Goal: Book appointment/travel/reservation

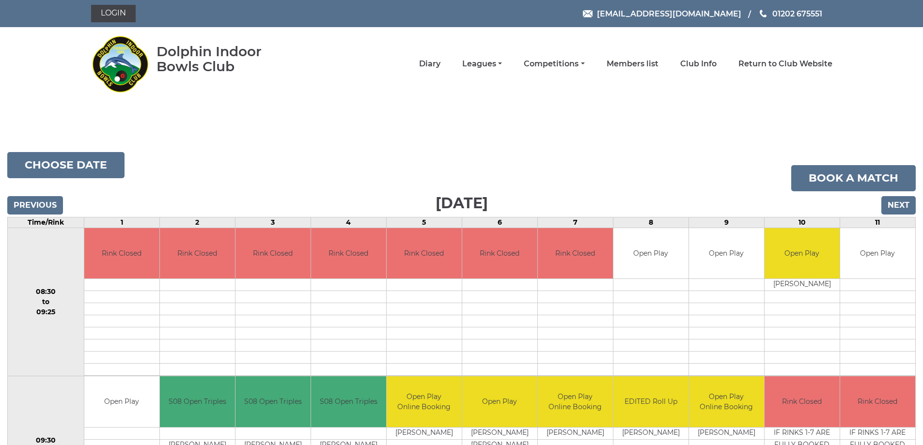
click at [143, 98] on img at bounding box center [120, 64] width 58 height 68
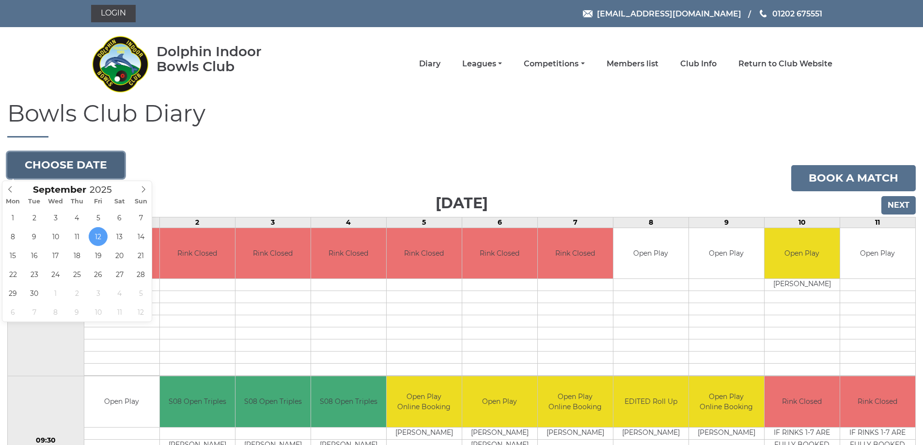
click at [110, 153] on button "Choose date" at bounding box center [65, 165] width 117 height 26
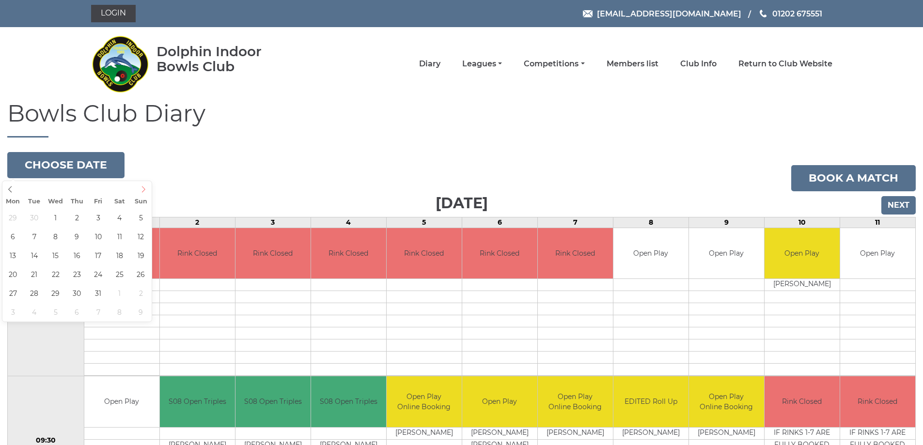
click at [142, 191] on icon at bounding box center [143, 189] width 7 height 7
type input "2025-10-07"
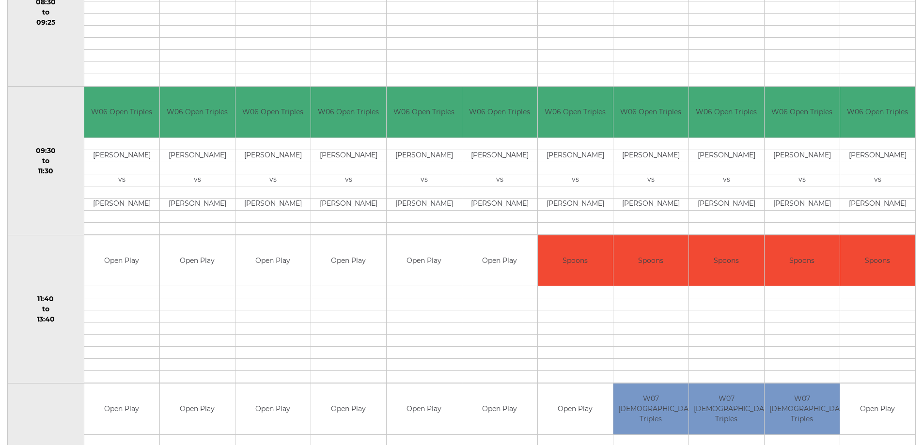
scroll to position [48, 0]
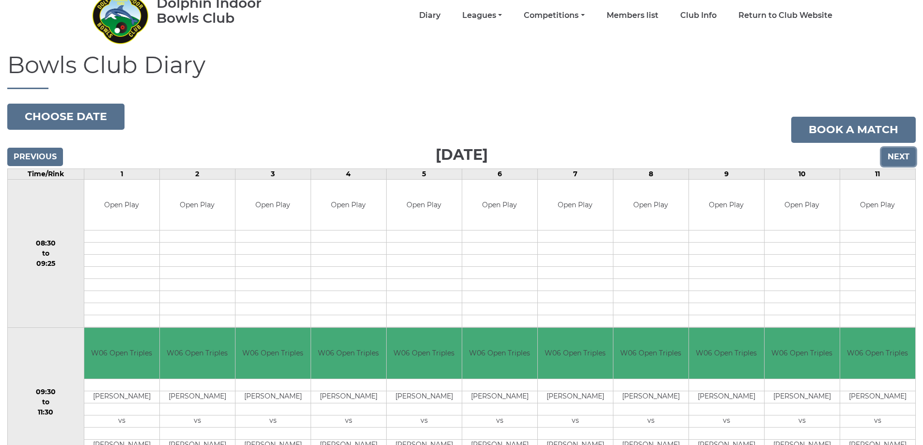
click at [898, 152] on input "Next" at bounding box center [898, 157] width 34 height 18
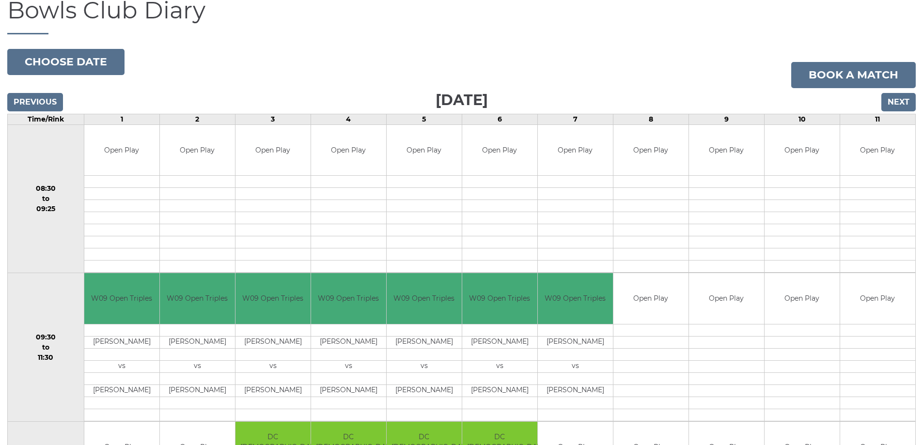
scroll to position [48, 0]
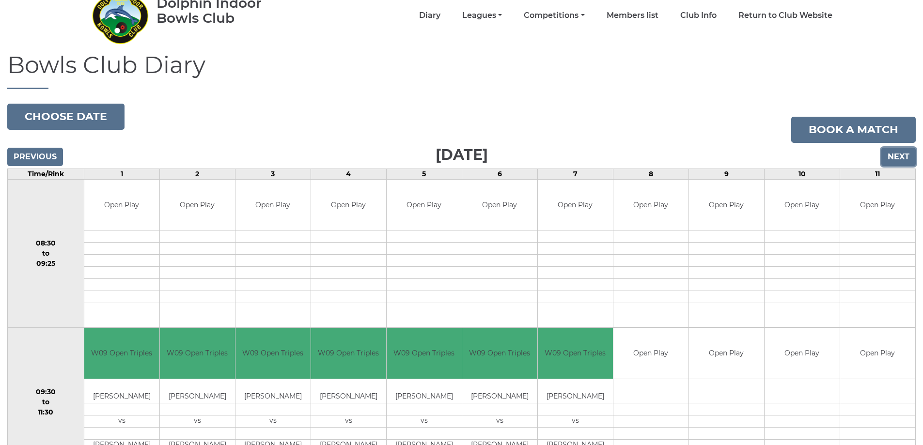
click at [903, 155] on input "Next" at bounding box center [898, 157] width 34 height 18
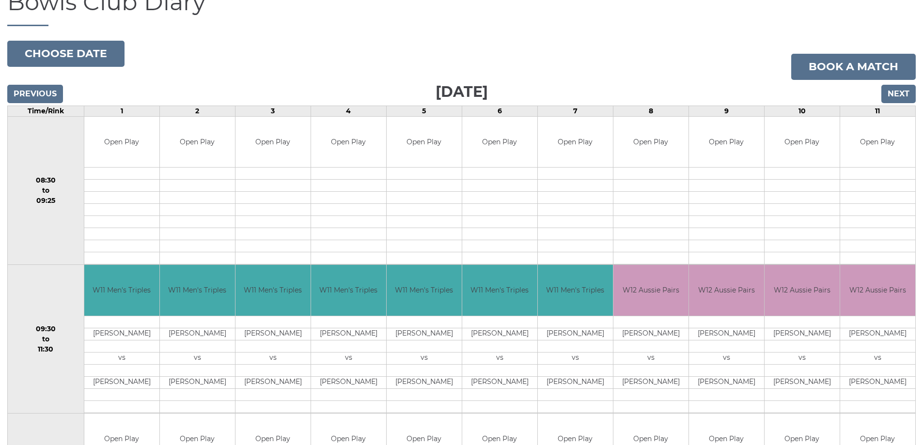
scroll to position [97, 0]
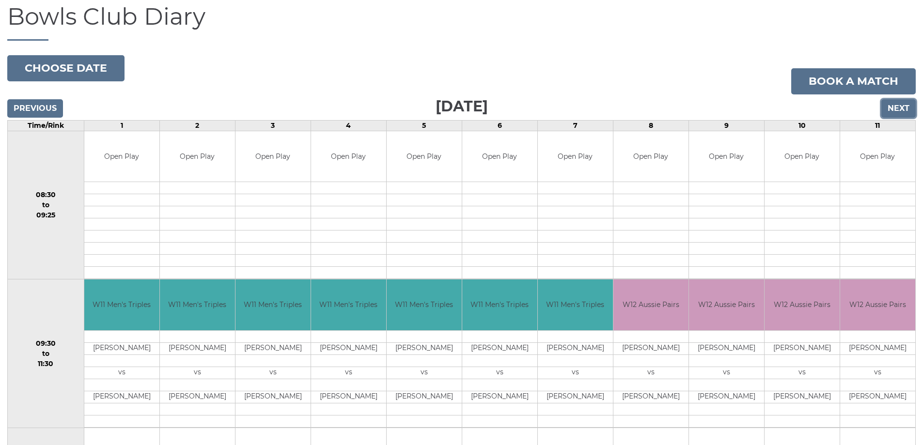
click at [894, 108] on input "Next" at bounding box center [898, 108] width 34 height 18
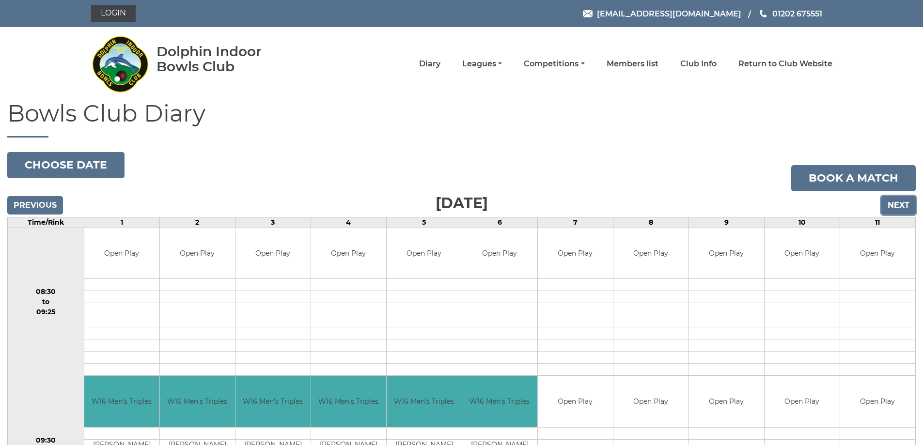
click at [903, 202] on input "Next" at bounding box center [898, 205] width 34 height 18
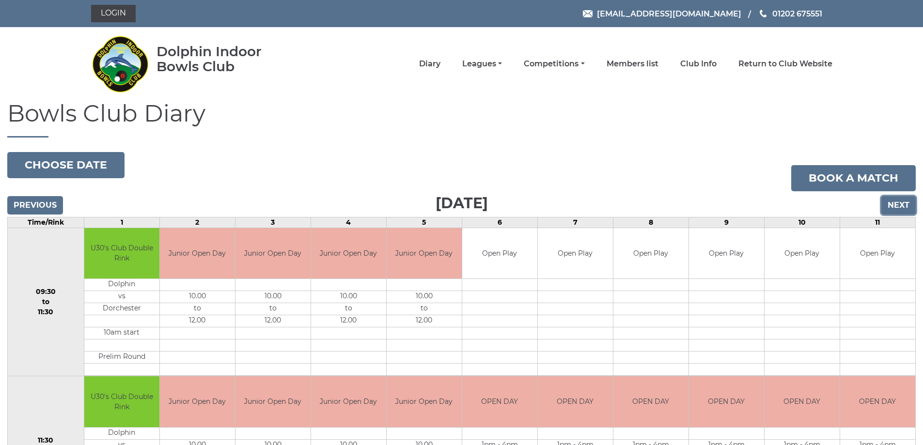
click at [898, 204] on input "Next" at bounding box center [898, 205] width 34 height 18
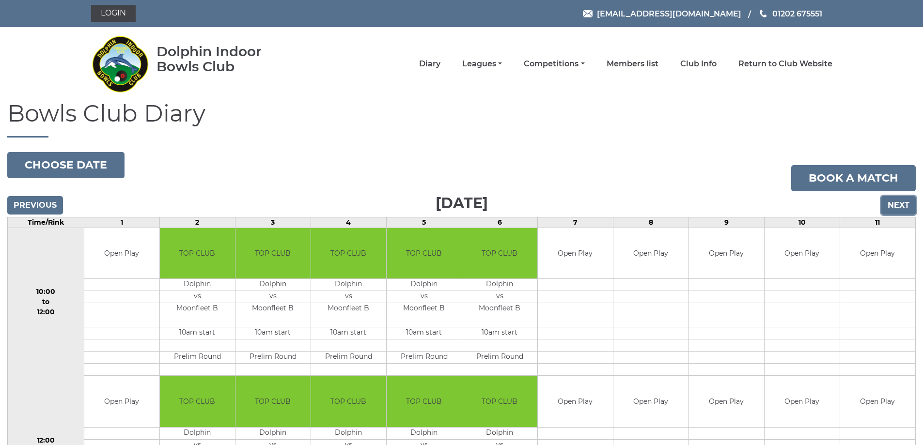
click at [900, 201] on input "Next" at bounding box center [898, 205] width 34 height 18
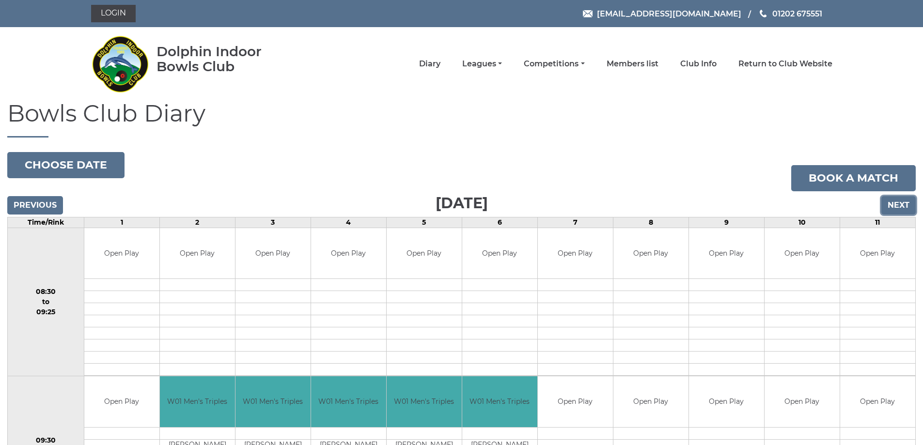
click at [900, 201] on input "Next" at bounding box center [898, 205] width 34 height 18
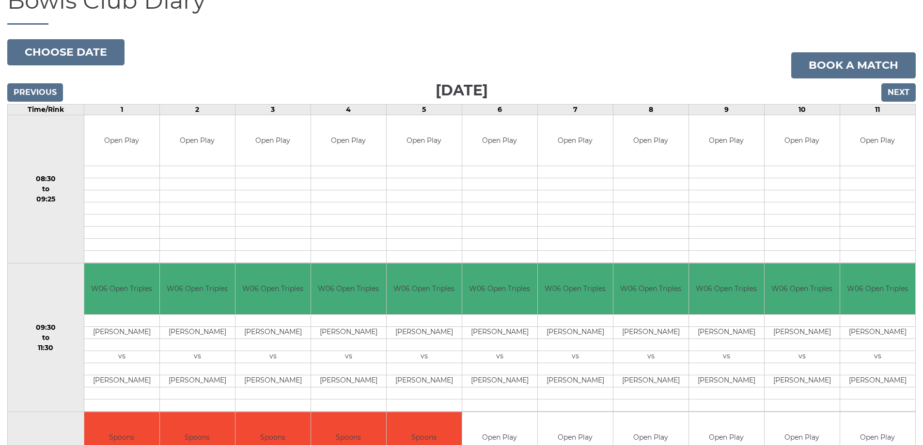
scroll to position [48, 0]
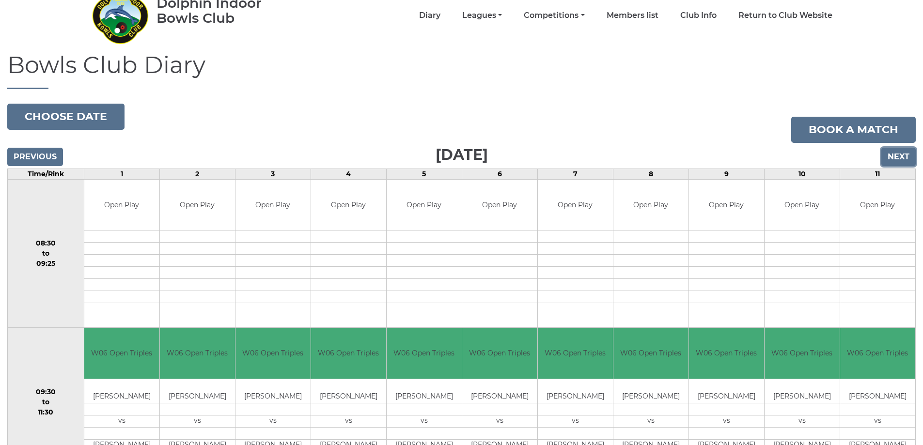
click at [893, 154] on input "Next" at bounding box center [898, 157] width 34 height 18
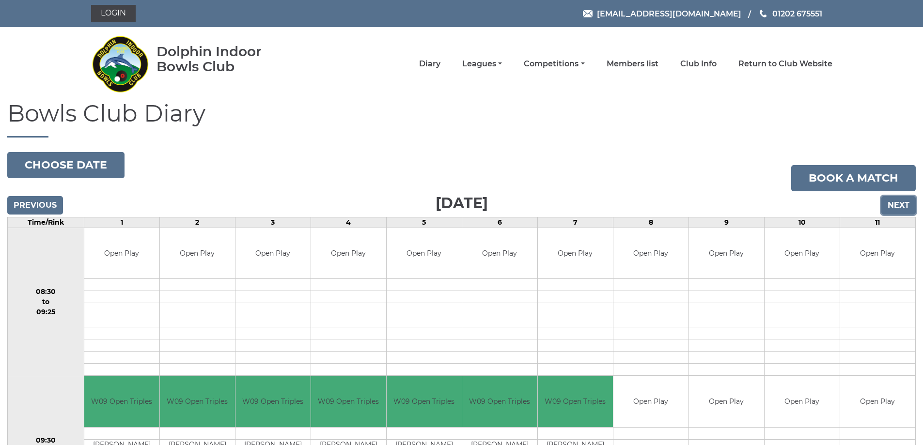
click at [899, 202] on input "Next" at bounding box center [898, 205] width 34 height 18
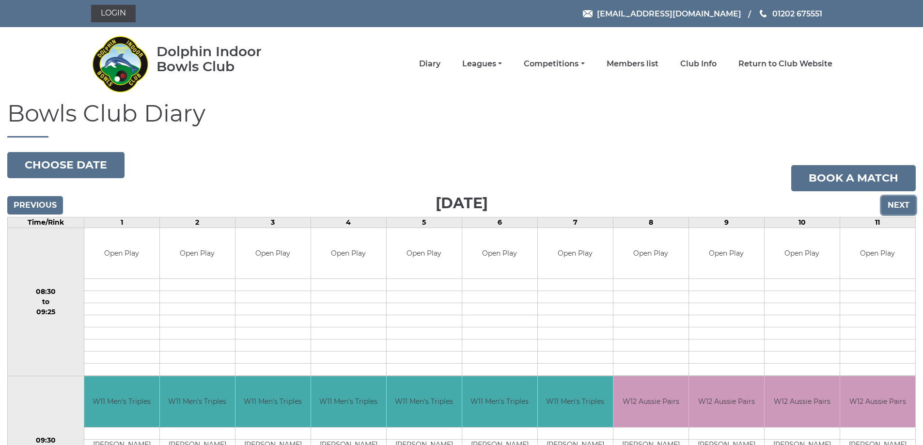
click at [893, 203] on input "Next" at bounding box center [898, 205] width 34 height 18
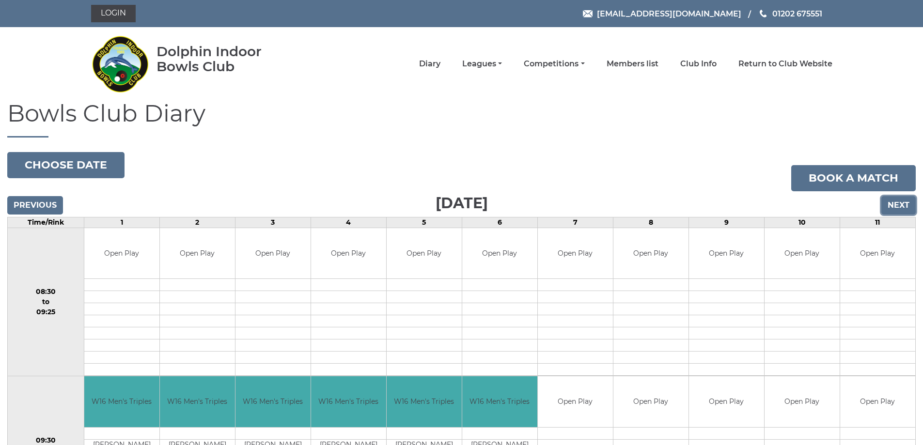
click at [893, 203] on input "Next" at bounding box center [898, 205] width 34 height 18
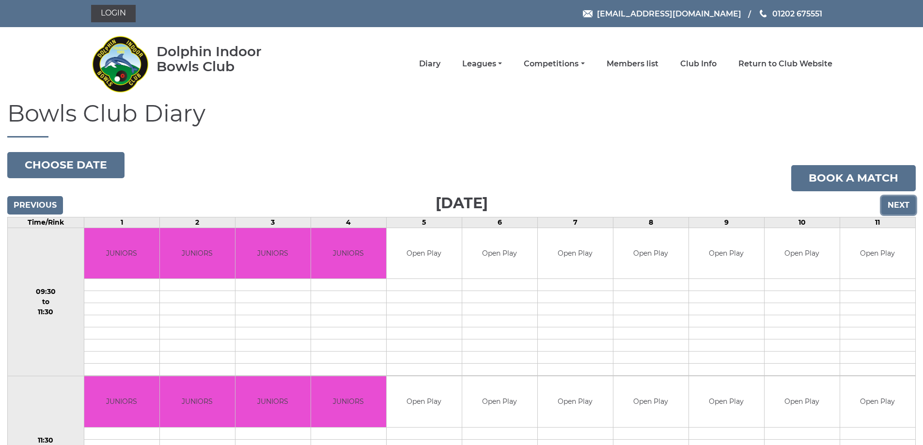
click at [896, 205] on input "Next" at bounding box center [898, 205] width 34 height 18
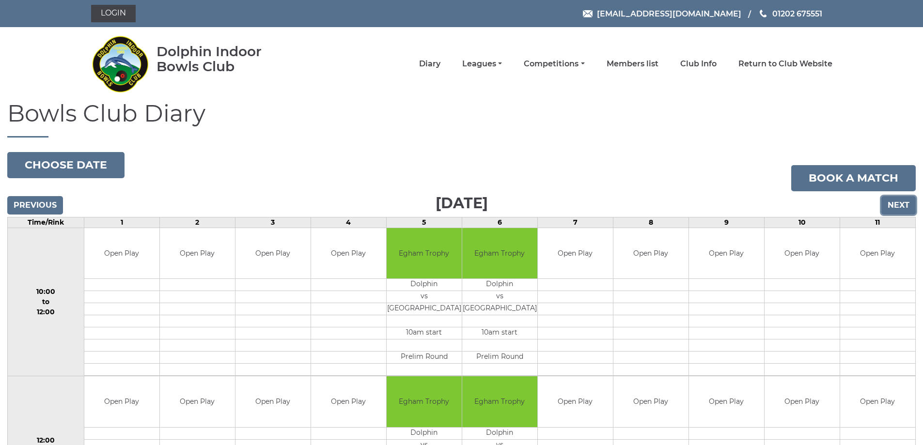
click at [896, 205] on input "Next" at bounding box center [898, 205] width 34 height 18
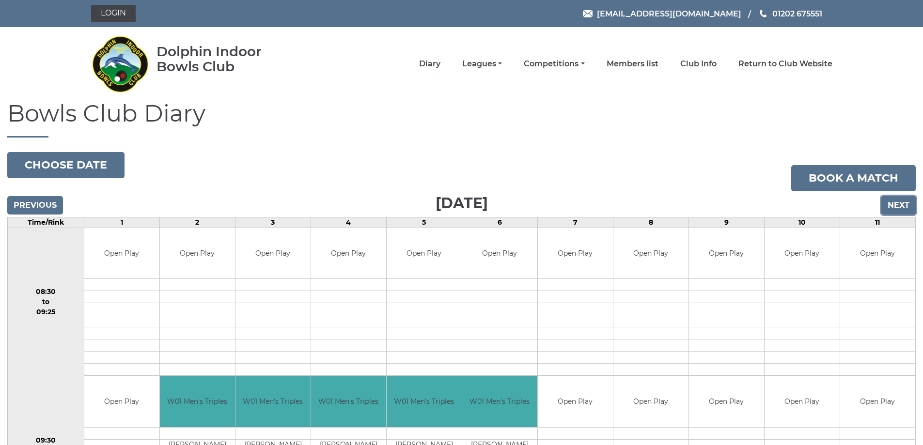
click at [896, 205] on input "Next" at bounding box center [898, 205] width 34 height 18
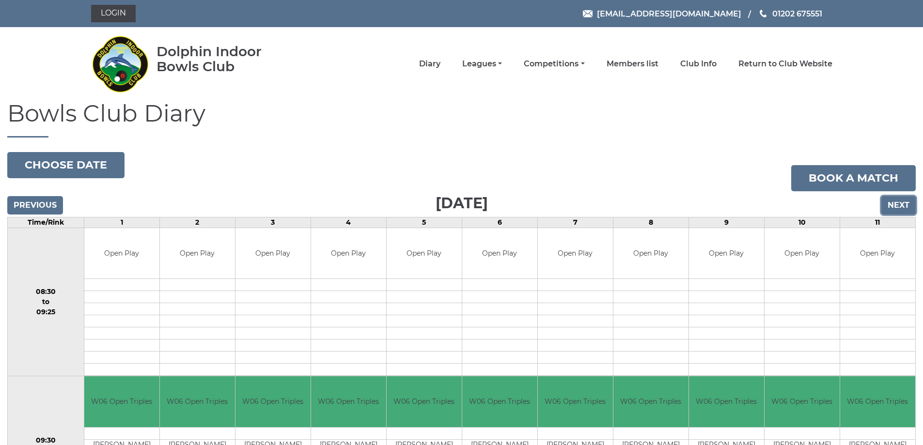
click at [901, 204] on input "Next" at bounding box center [898, 205] width 34 height 18
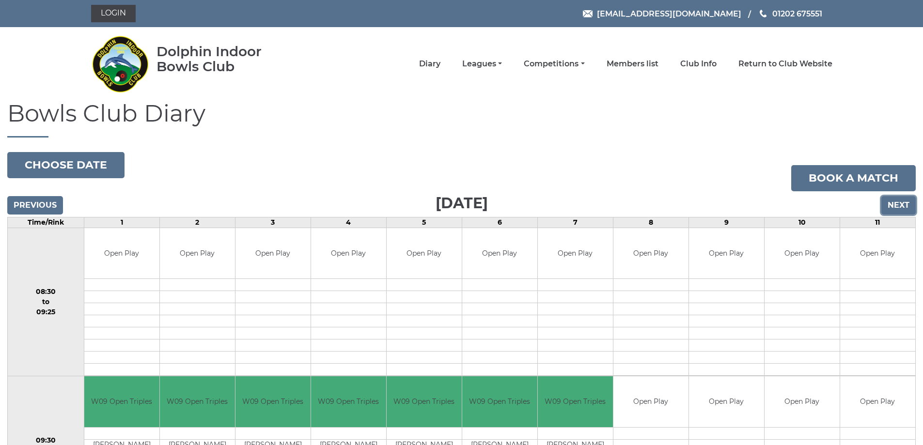
click at [902, 203] on input "Next" at bounding box center [898, 205] width 34 height 18
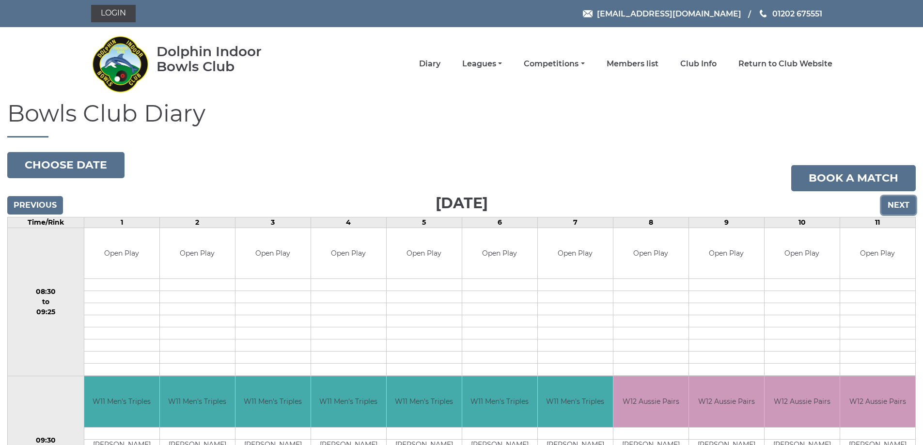
click at [902, 202] on input "Next" at bounding box center [898, 205] width 34 height 18
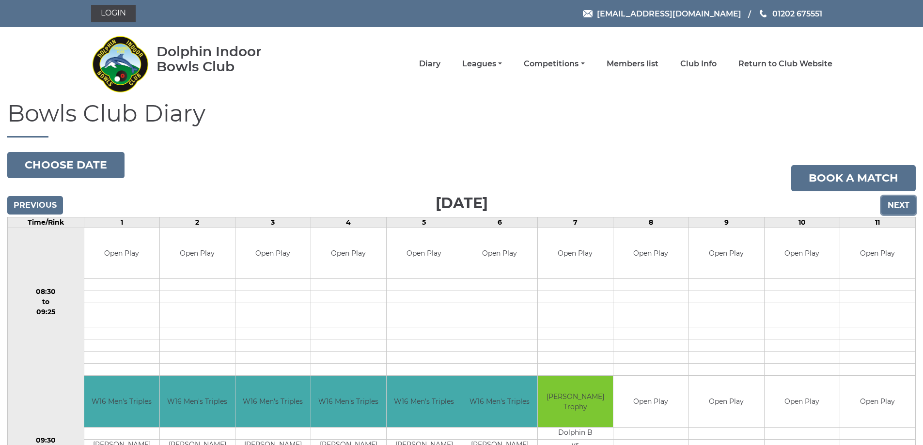
click at [901, 202] on input "Next" at bounding box center [898, 205] width 34 height 18
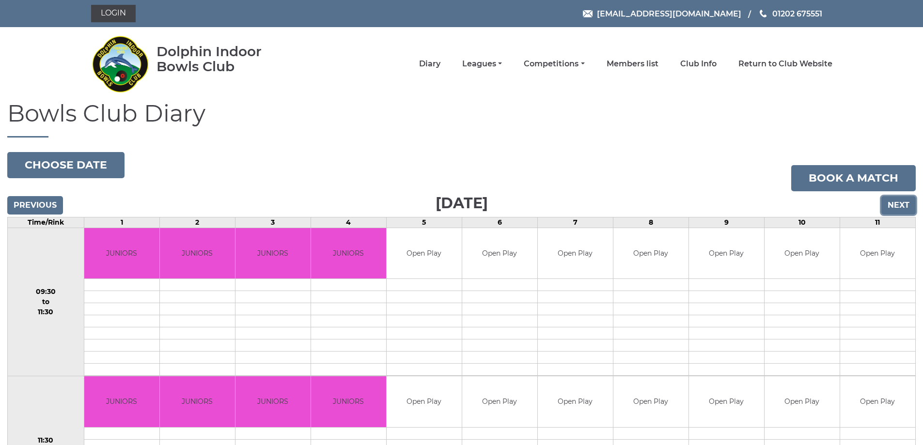
click at [899, 201] on input "Next" at bounding box center [898, 205] width 34 height 18
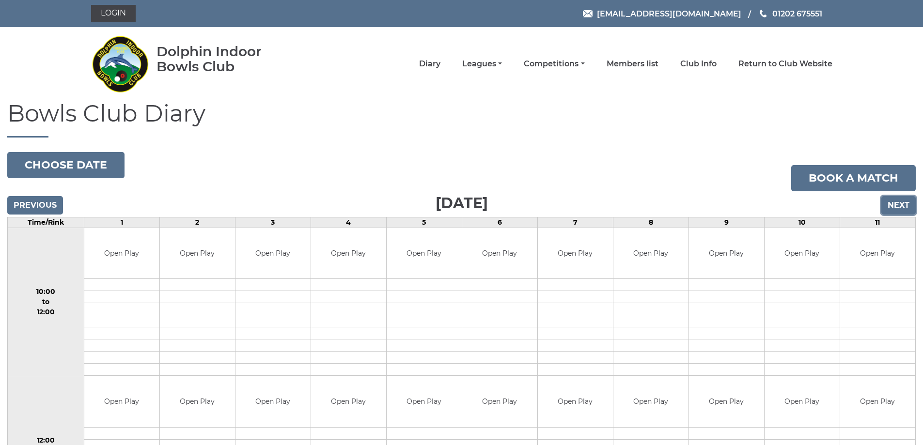
click at [898, 200] on input "Next" at bounding box center [898, 205] width 34 height 18
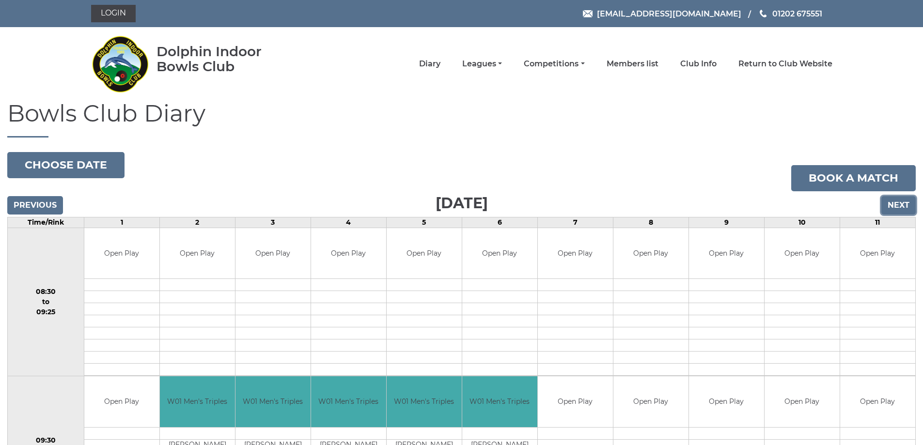
click at [898, 200] on input "Next" at bounding box center [898, 205] width 34 height 18
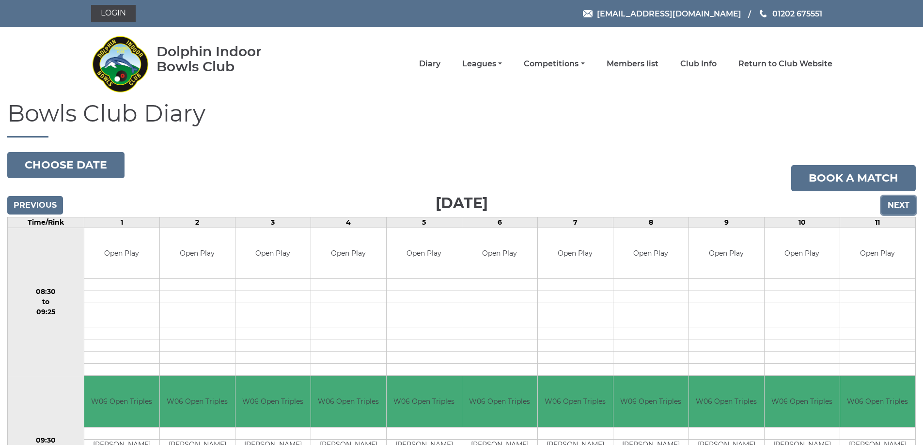
click at [899, 205] on input "Next" at bounding box center [898, 205] width 34 height 18
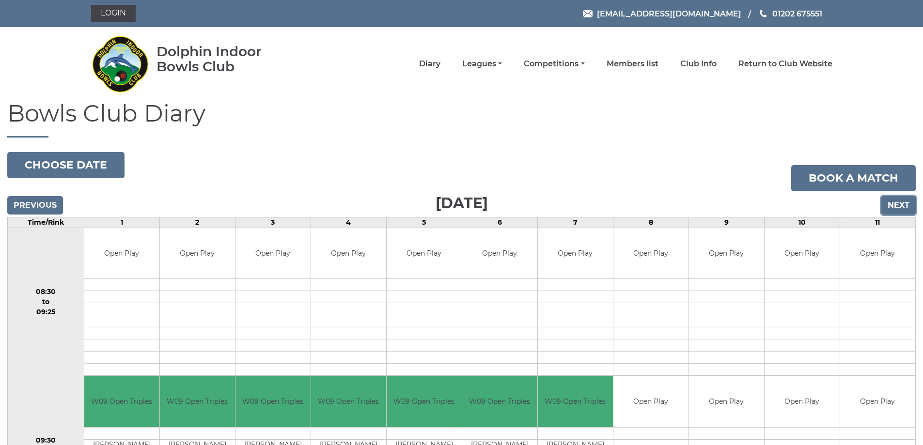
click at [899, 204] on input "Next" at bounding box center [898, 205] width 34 height 18
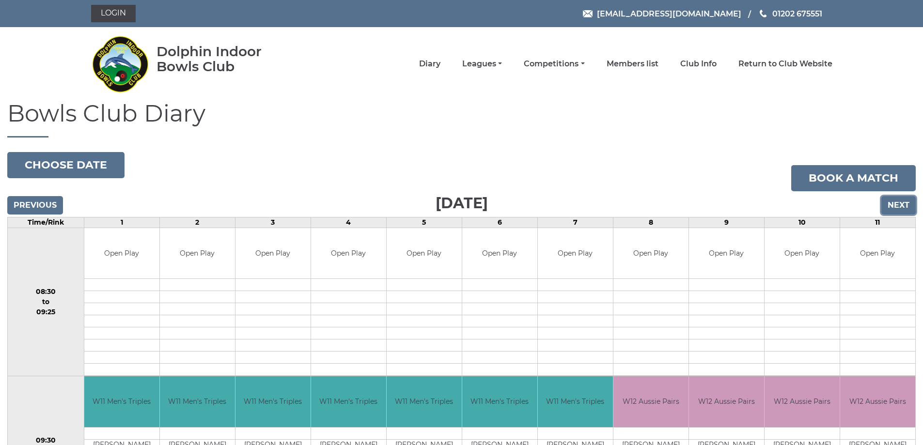
click at [899, 203] on input "Next" at bounding box center [898, 205] width 34 height 18
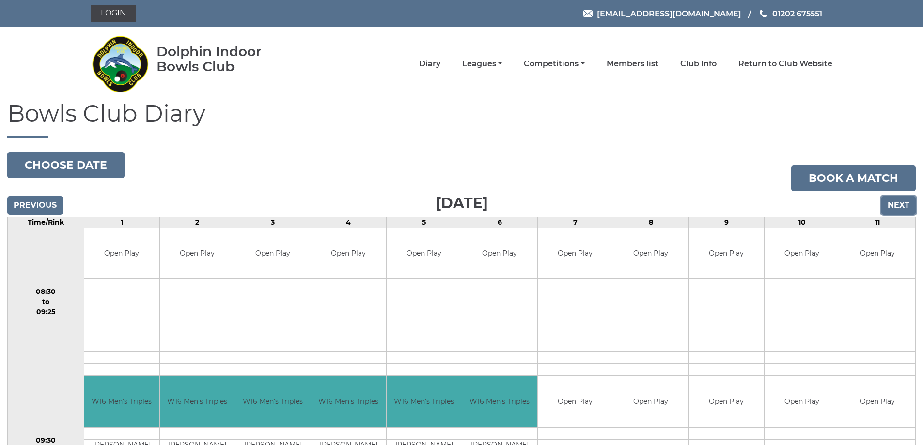
click at [898, 202] on input "Next" at bounding box center [898, 205] width 34 height 18
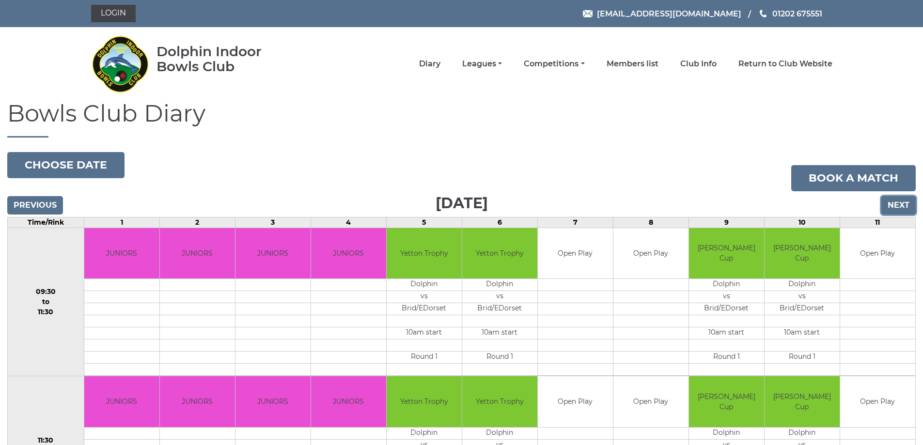
click at [896, 203] on input "Next" at bounding box center [898, 205] width 34 height 18
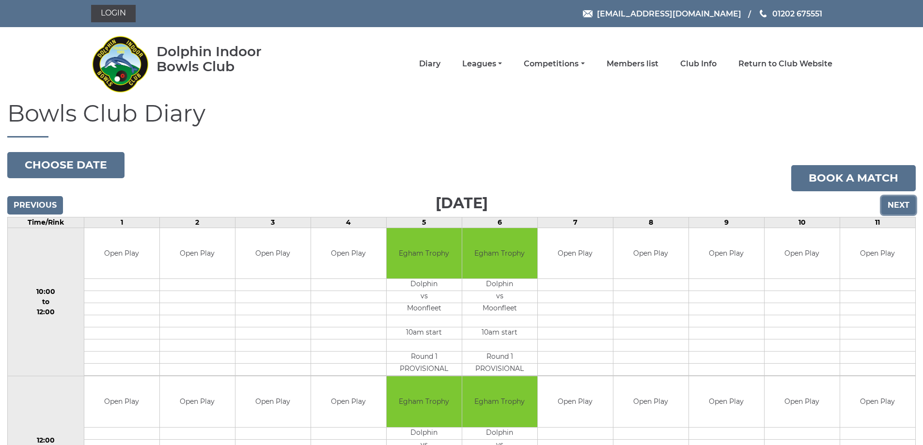
click at [896, 203] on input "Next" at bounding box center [898, 205] width 34 height 18
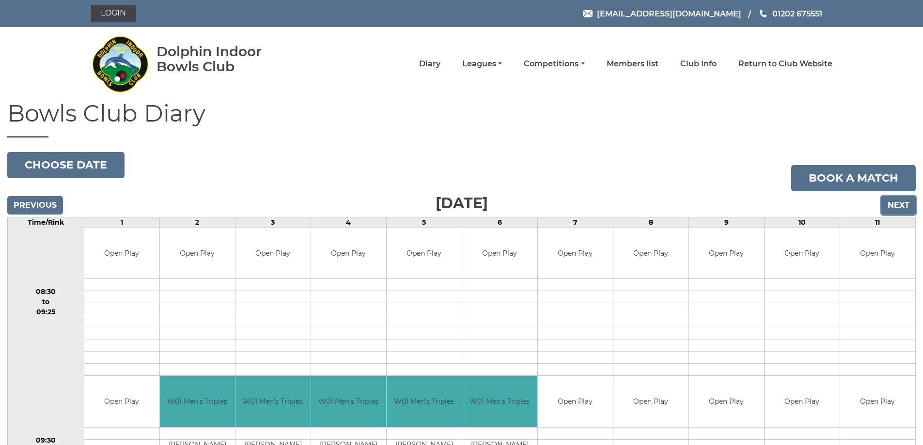
click at [896, 203] on input "Next" at bounding box center [898, 205] width 34 height 18
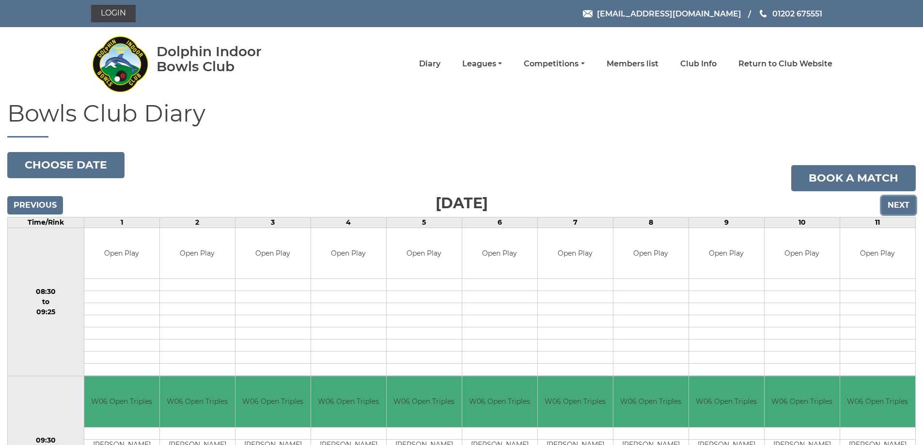
click at [896, 203] on input "Next" at bounding box center [898, 205] width 34 height 18
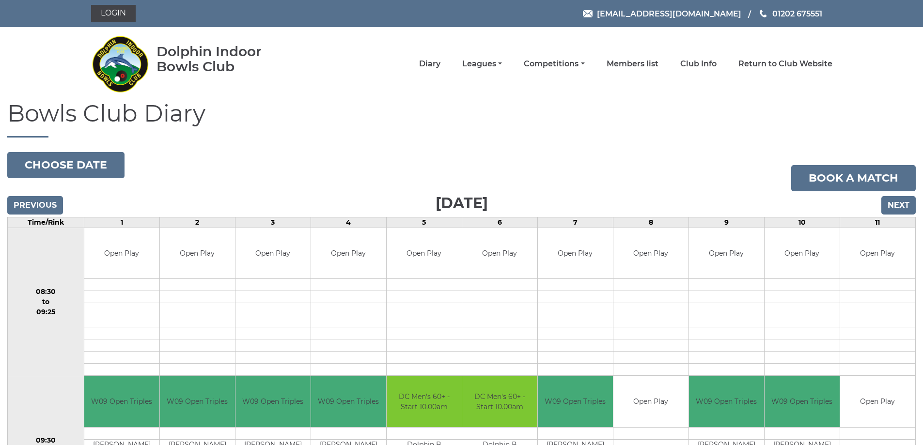
click at [896, 203] on input "Next" at bounding box center [898, 205] width 34 height 18
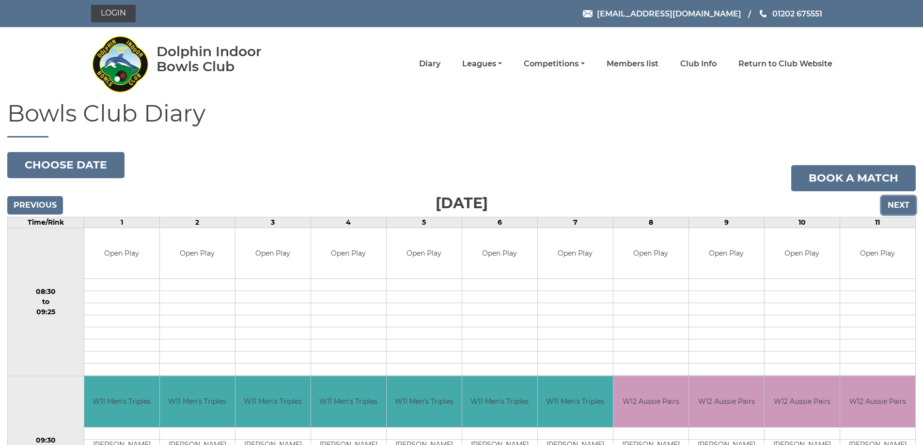
click at [896, 203] on input "Next" at bounding box center [898, 205] width 34 height 18
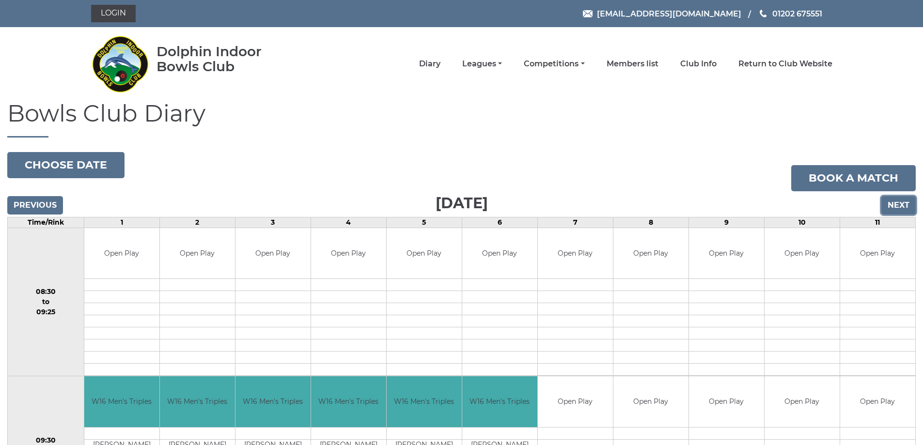
click at [896, 203] on input "Next" at bounding box center [898, 205] width 34 height 18
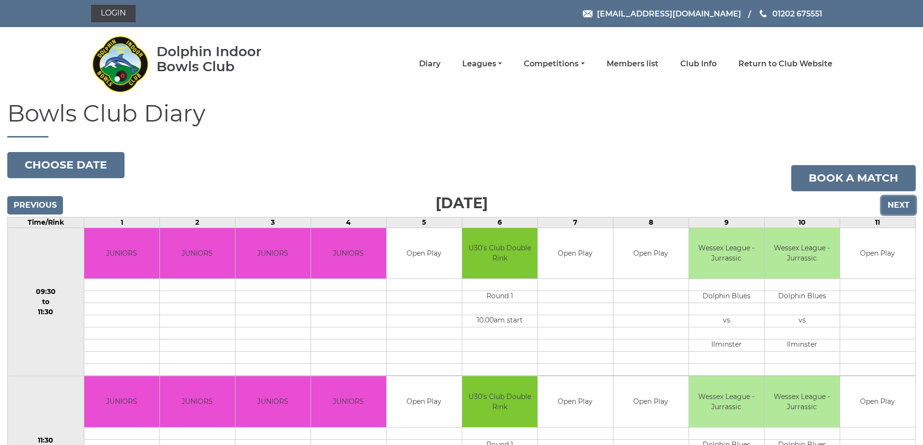
click at [896, 203] on input "Next" at bounding box center [898, 205] width 34 height 18
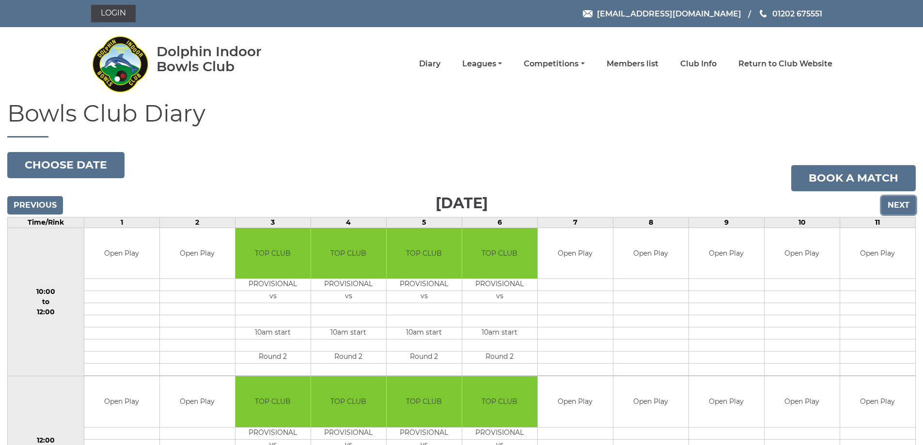
click at [896, 203] on input "Next" at bounding box center [898, 205] width 34 height 18
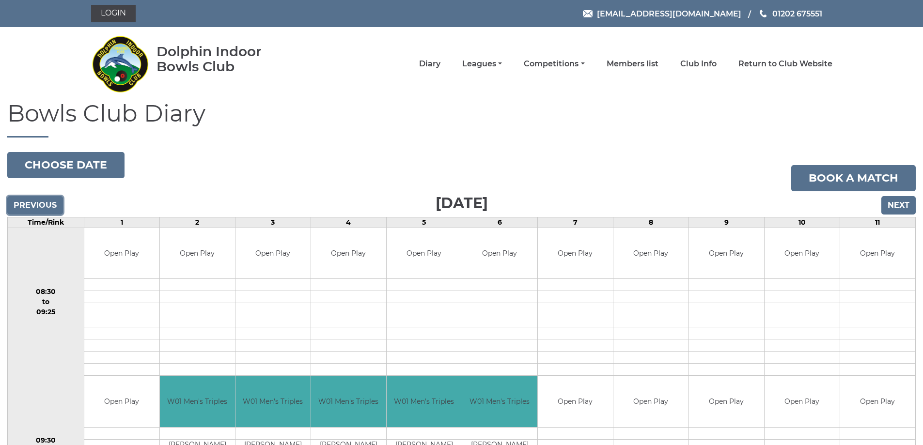
click at [28, 200] on input "Previous" at bounding box center [35, 205] width 56 height 18
